Goal: Navigation & Orientation: Find specific page/section

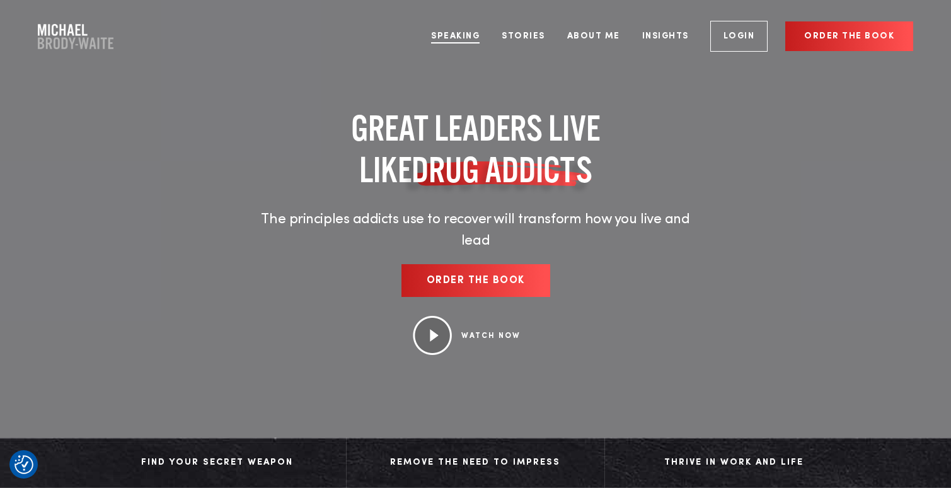
click at [461, 38] on link "Speaking" at bounding box center [455, 36] width 67 height 47
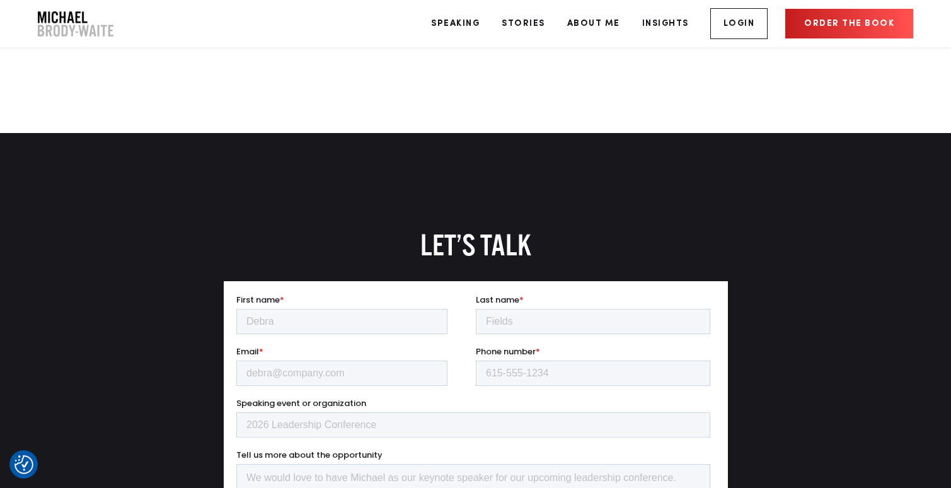
scroll to position [2600, 0]
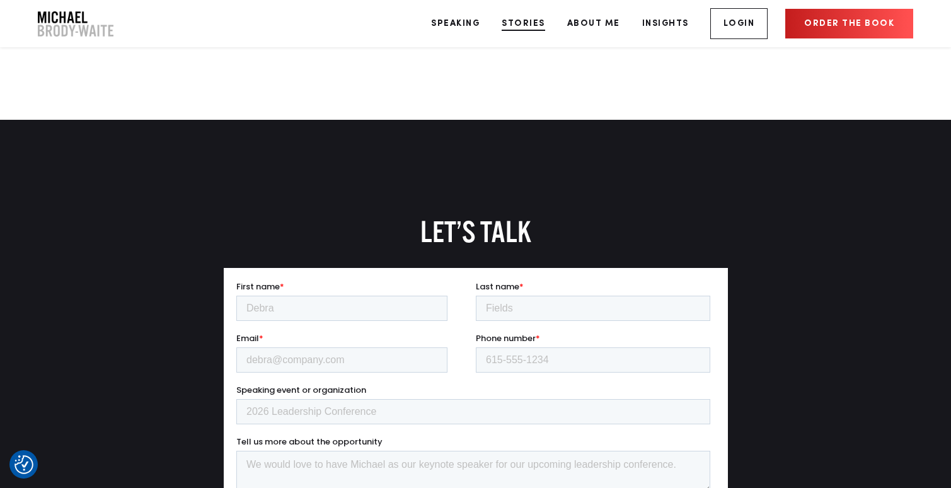
click at [527, 22] on link "Stories" at bounding box center [523, 23] width 62 height 47
click at [588, 18] on link "About Me" at bounding box center [594, 23] width 72 height 47
